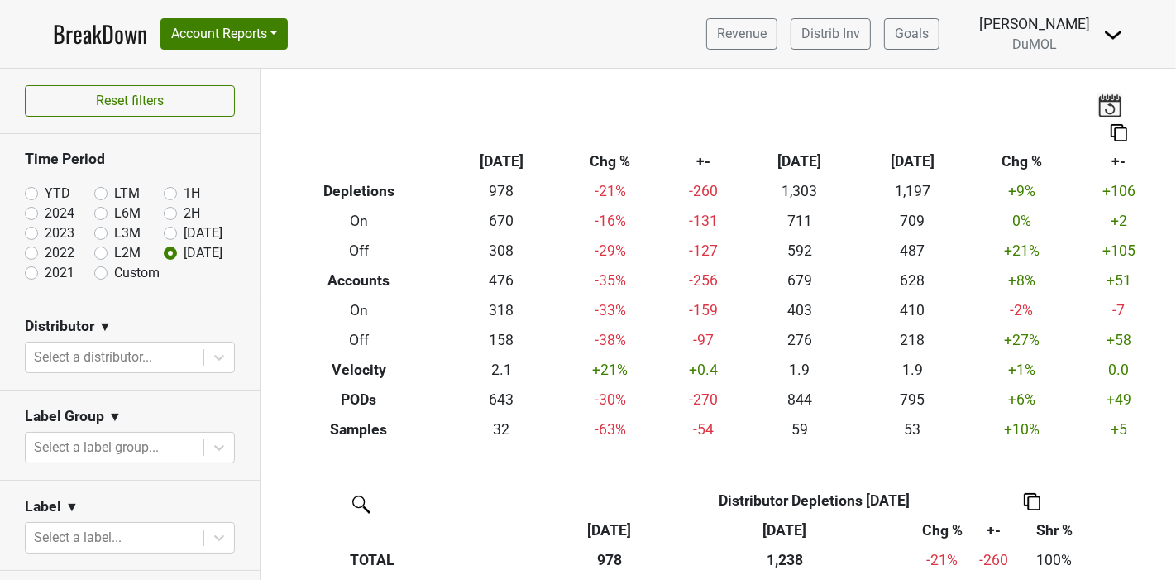
scroll to position [367, 0]
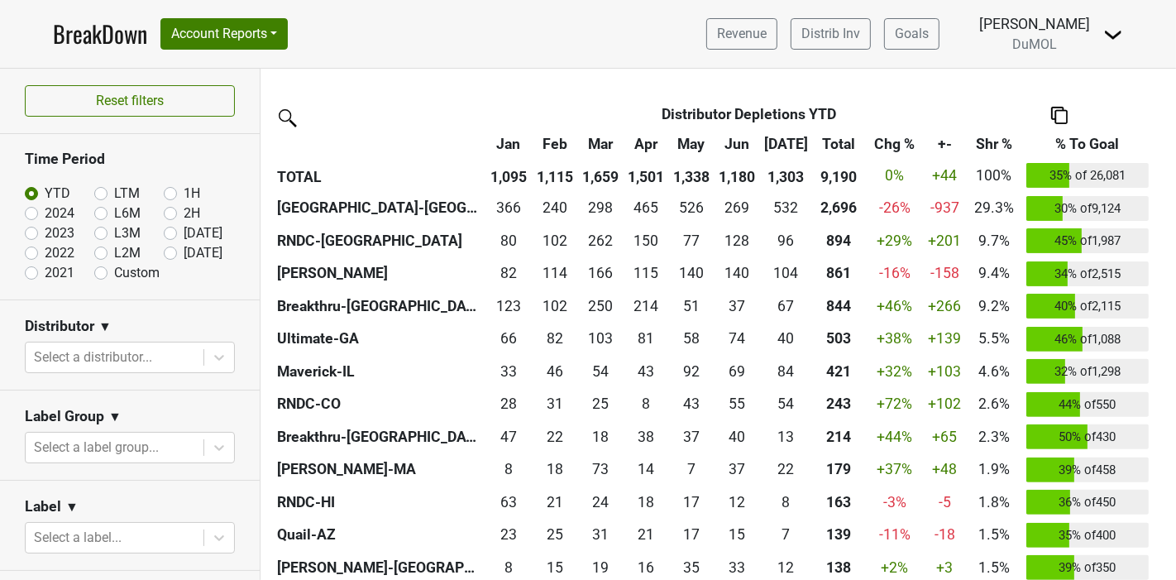
scroll to position [367, 0]
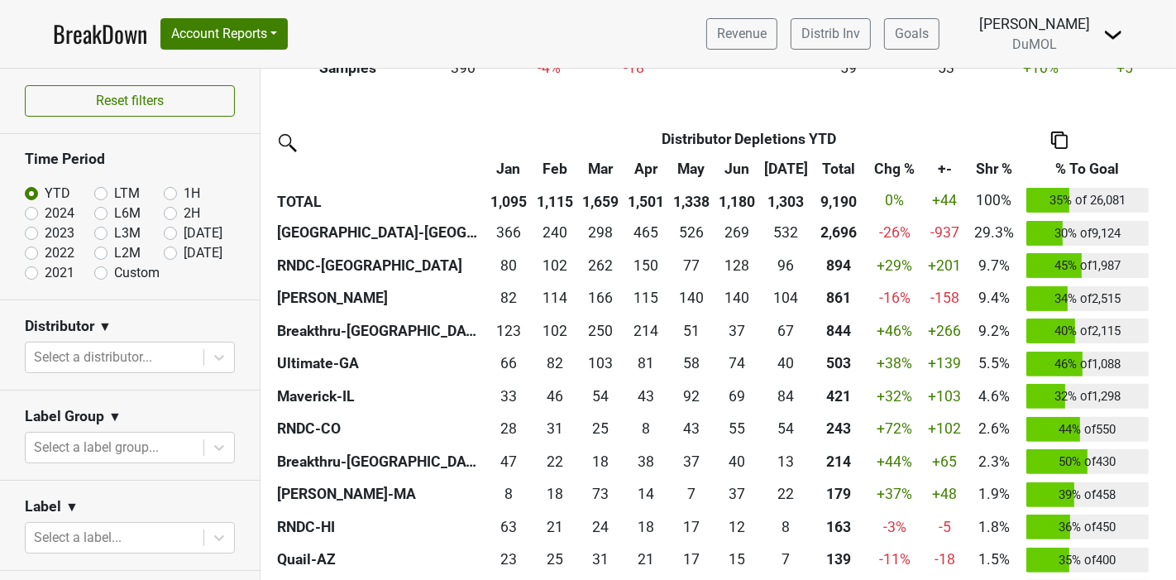
click at [184, 231] on label "[DATE]" at bounding box center [203, 233] width 39 height 20
click at [164, 231] on input "[DATE]" at bounding box center [197, 231] width 66 height 17
radio input "true"
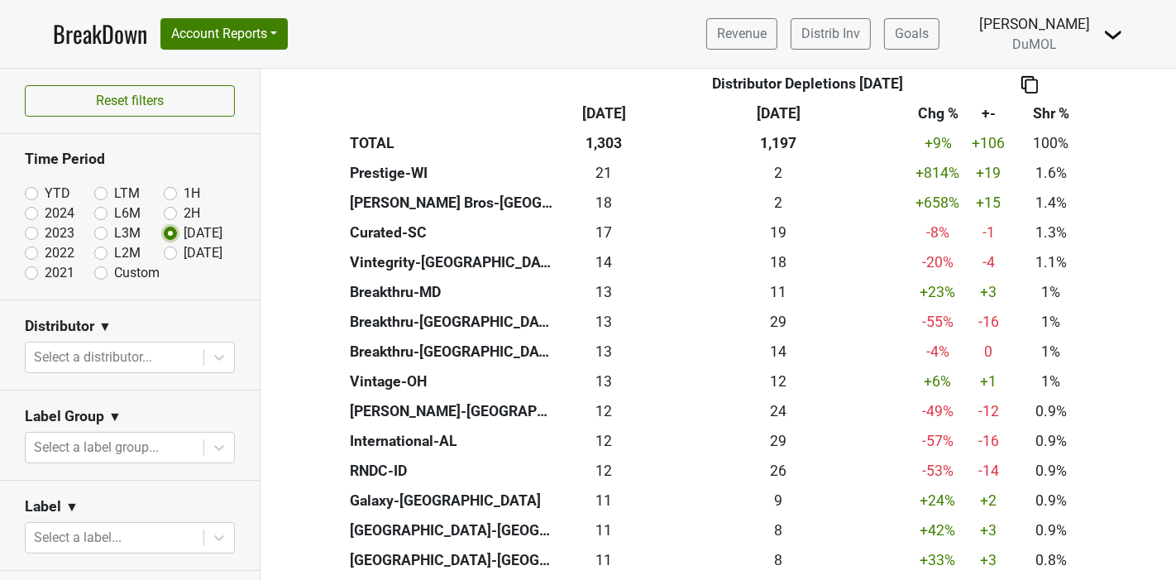
scroll to position [704, 0]
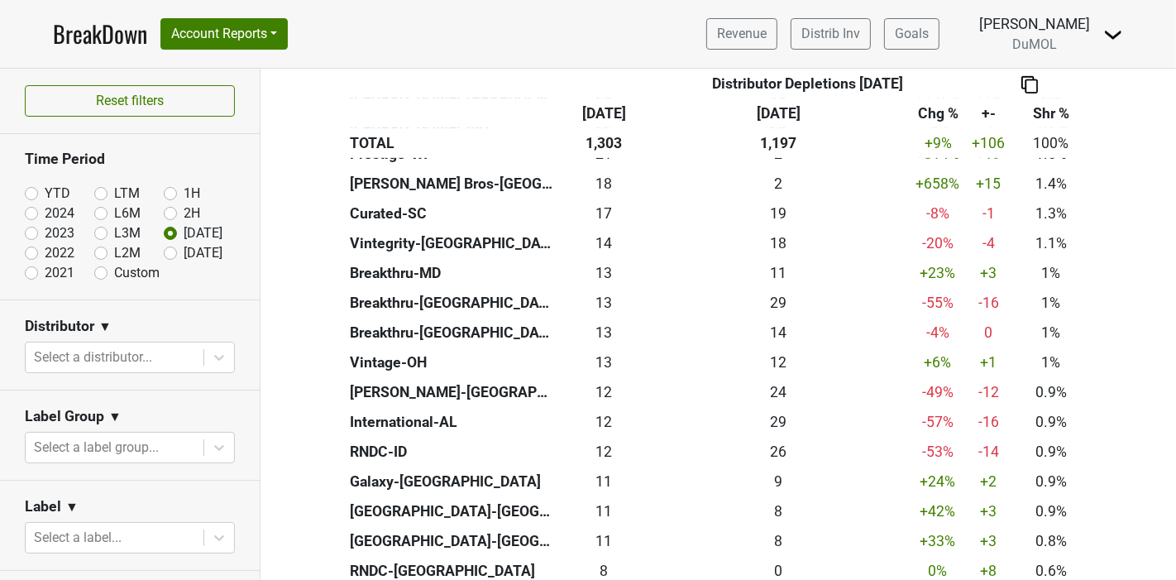
click at [184, 252] on label "[DATE]" at bounding box center [203, 253] width 39 height 20
click at [164, 252] on input "[DATE]" at bounding box center [197, 251] width 66 height 17
radio input "true"
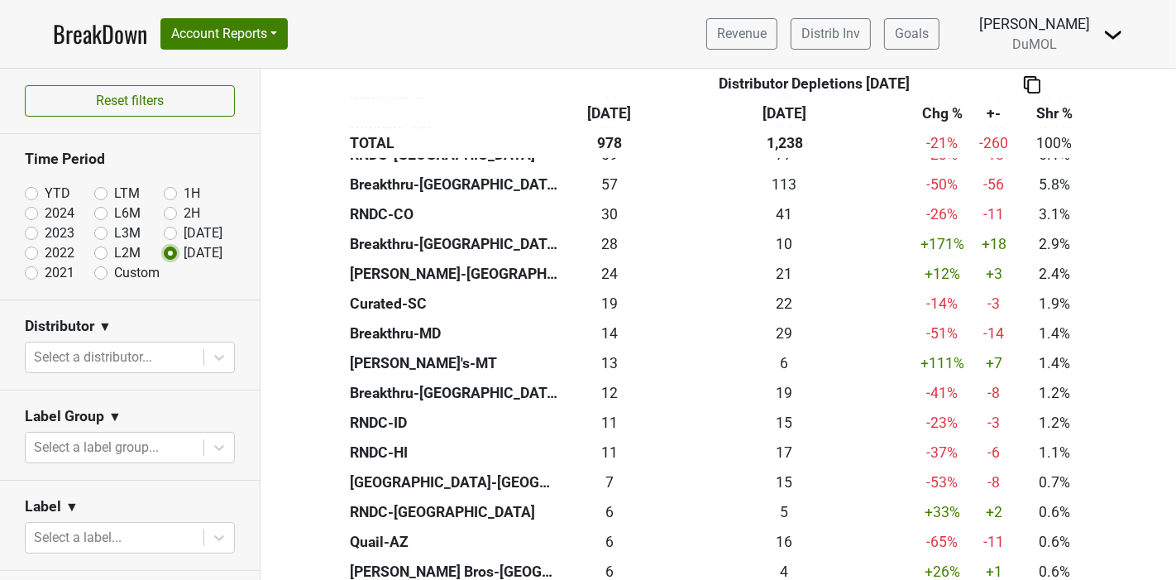
scroll to position [543, 0]
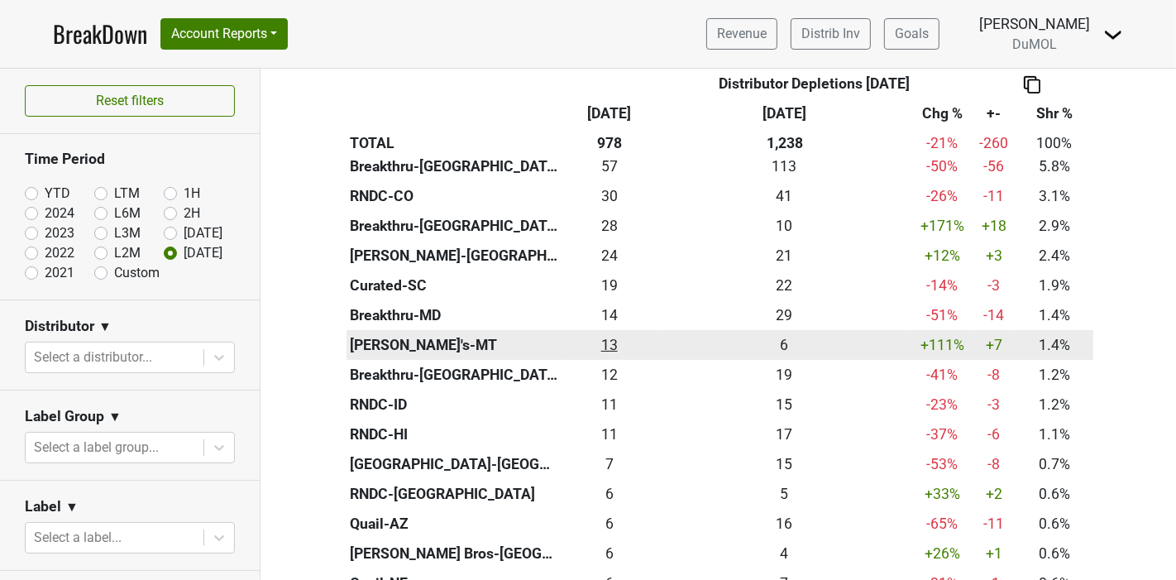
click at [602, 350] on div "13.33 13" at bounding box center [609, 345] width 87 height 22
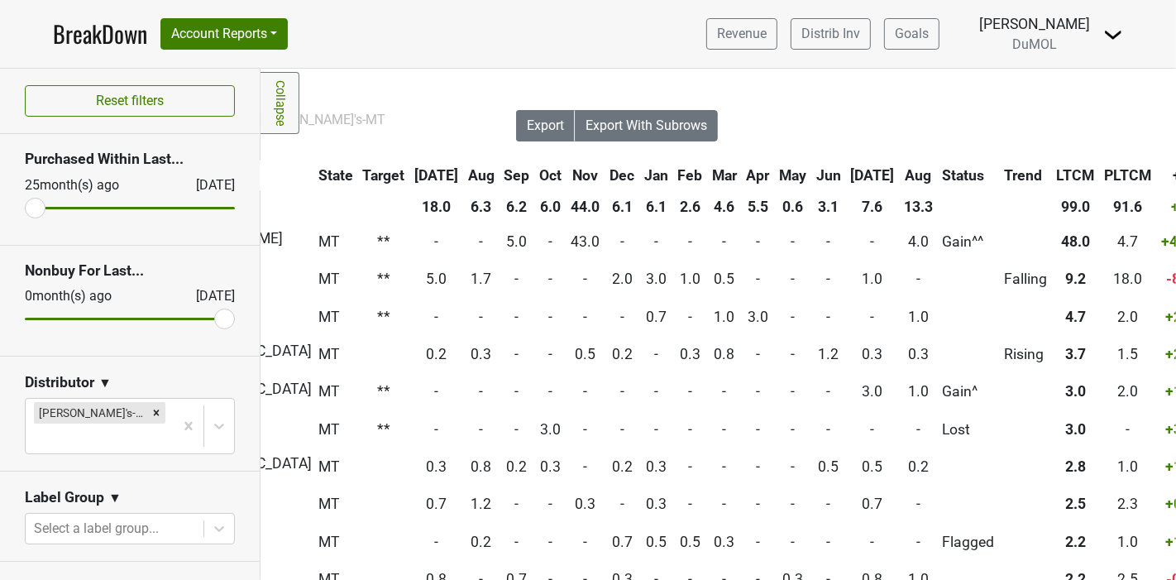
scroll to position [0, 376]
click at [899, 197] on th "13.3" at bounding box center [917, 207] width 37 height 30
click at [899, 174] on th "Aug" at bounding box center [917, 176] width 37 height 30
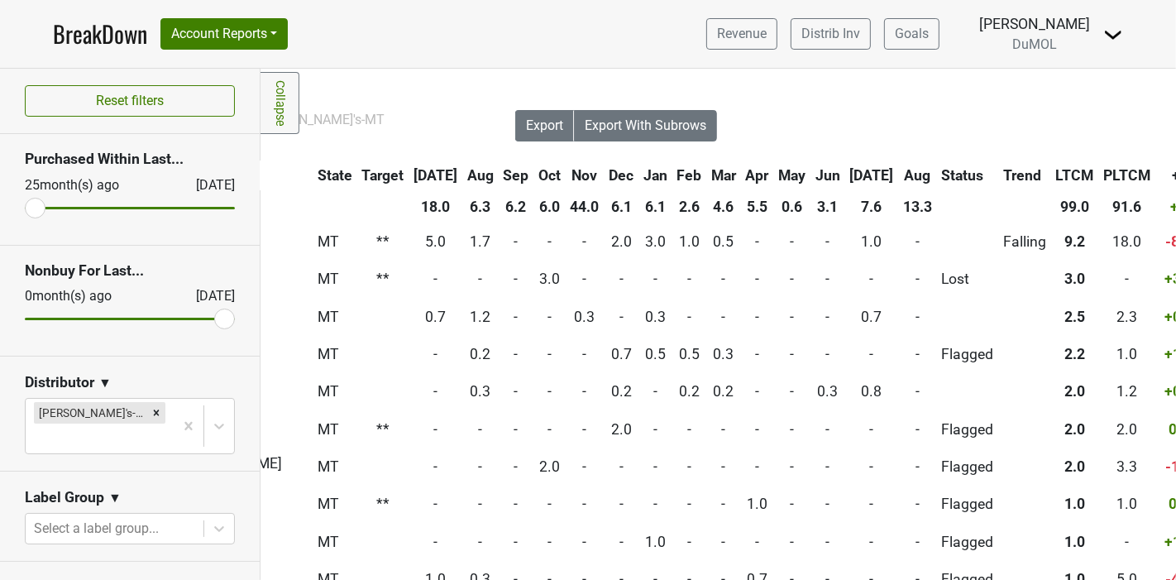
click at [899, 174] on th "Aug" at bounding box center [917, 176] width 37 height 30
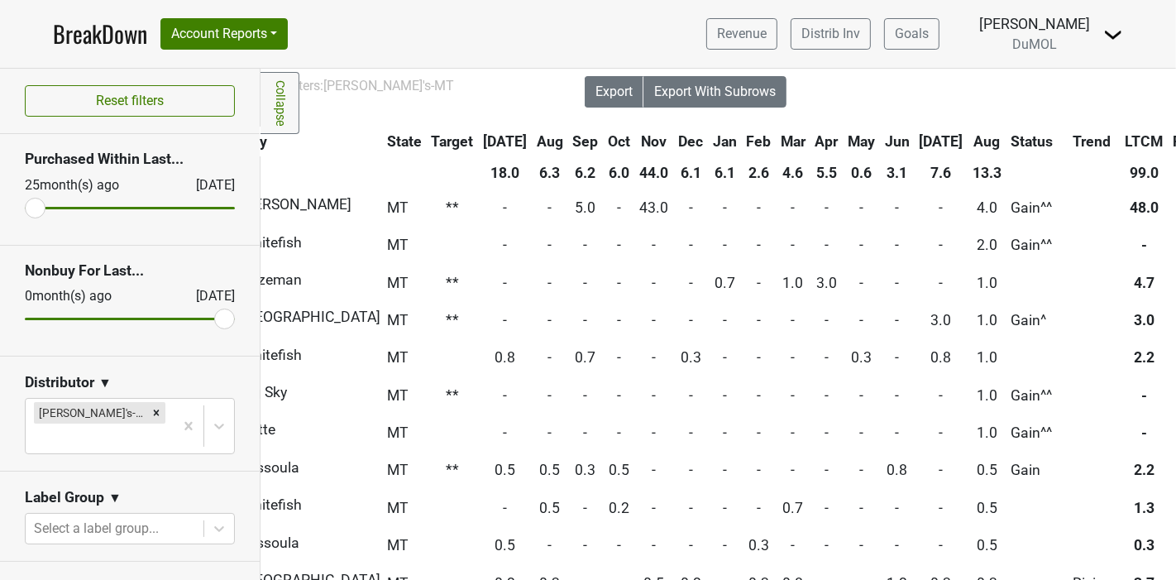
scroll to position [34, 0]
